Goal: Transaction & Acquisition: Purchase product/service

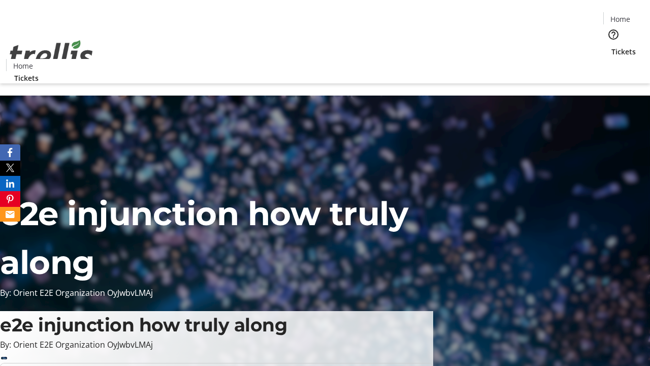
click at [612, 46] on span "Tickets" at bounding box center [624, 51] width 24 height 11
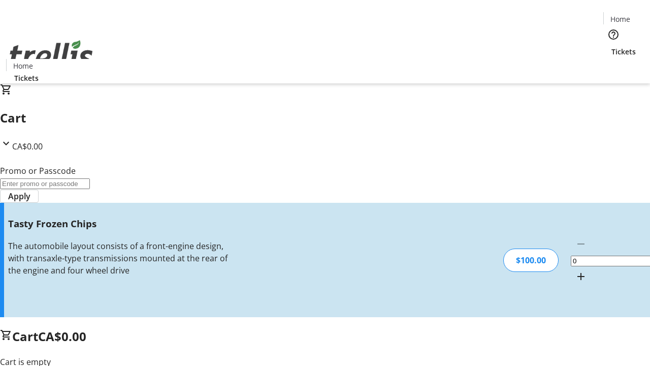
click at [575, 270] on mat-icon "Increment by one" at bounding box center [581, 276] width 12 height 12
type input "1"
type input "FREE"
